Goal: Check status: Check status

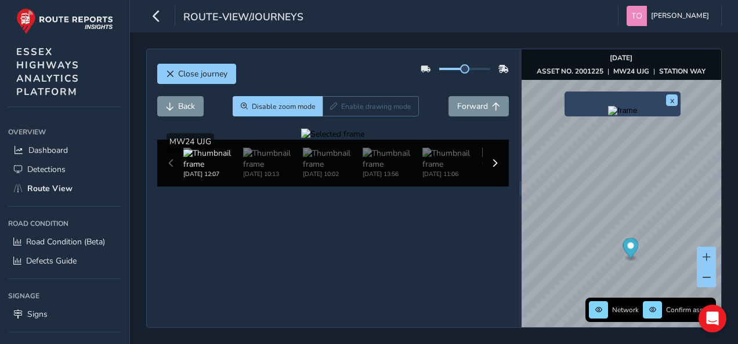
click at [567, 93] on div "x" at bounding box center [622, 104] width 116 height 25
